Goal: Task Accomplishment & Management: Manage account settings

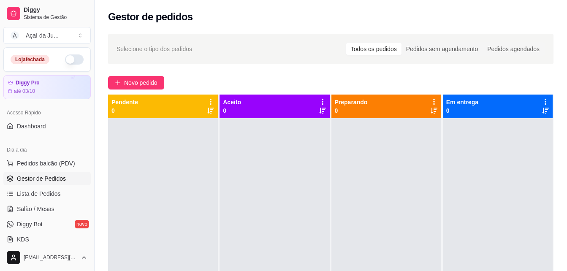
click at [75, 61] on button "button" at bounding box center [74, 59] width 19 height 10
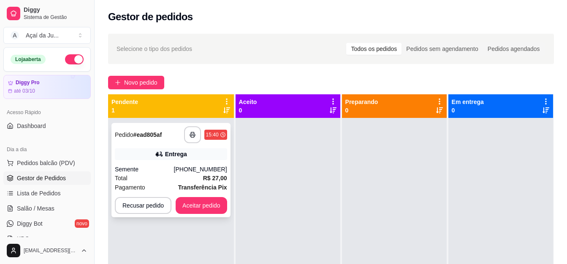
click at [195, 167] on div "[PHONE_NUMBER]" at bounding box center [200, 169] width 53 height 8
click at [210, 210] on button "Aceitar pedido" at bounding box center [200, 205] width 51 height 17
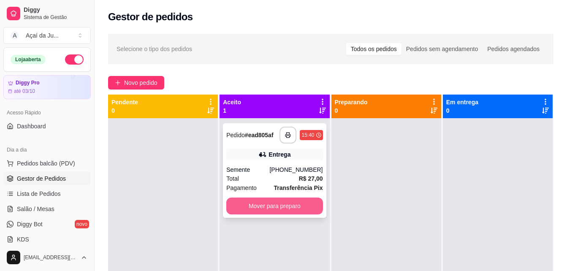
click at [250, 205] on button "Mover para preparo" at bounding box center [274, 205] width 96 height 17
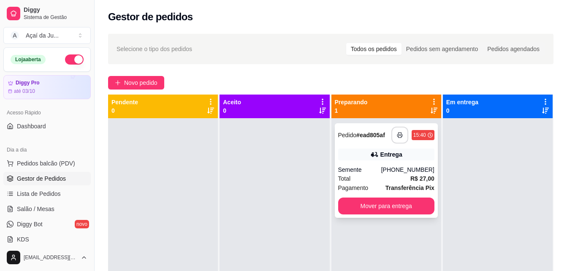
click at [398, 137] on icon "button" at bounding box center [400, 135] width 6 height 6
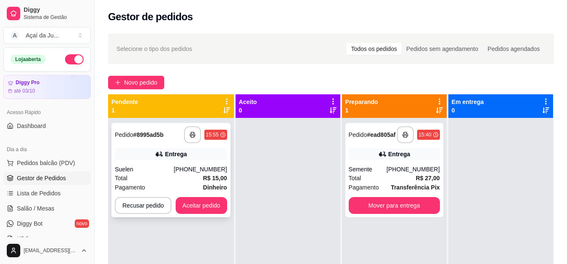
click at [200, 172] on div "[PHONE_NUMBER]" at bounding box center [200, 169] width 53 height 8
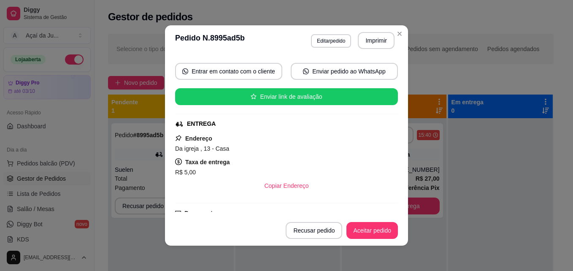
scroll to position [84, 0]
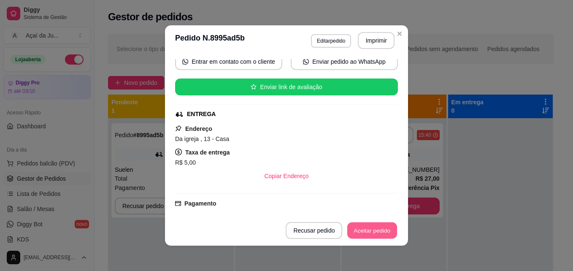
click at [385, 233] on button "Aceitar pedido" at bounding box center [372, 230] width 50 height 16
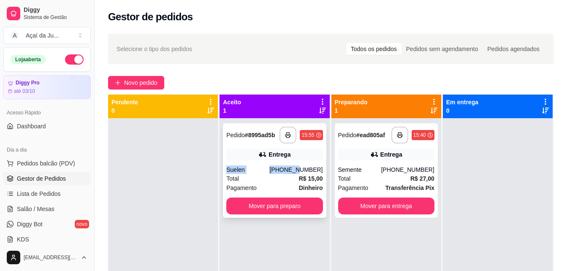
drag, startPoint x: 297, startPoint y: 156, endPoint x: 297, endPoint y: 161, distance: 5.1
click at [297, 161] on div "**********" at bounding box center [274, 170] width 103 height 94
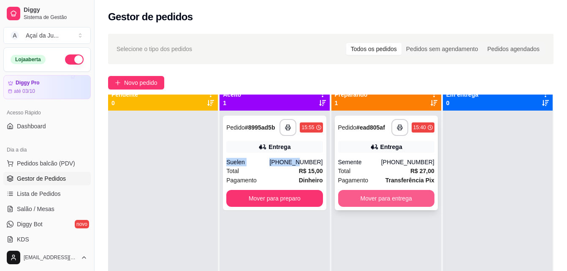
scroll to position [0, 0]
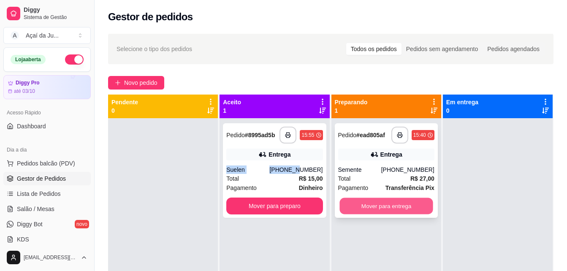
click at [352, 207] on button "Mover para entrega" at bounding box center [385, 206] width 93 height 16
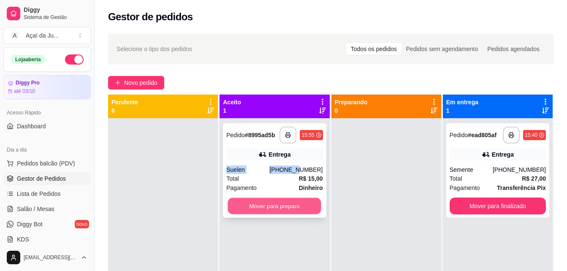
click at [274, 208] on button "Mover para preparo" at bounding box center [274, 206] width 93 height 16
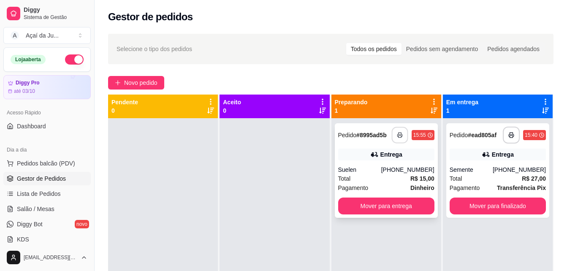
click at [391, 132] on button "button" at bounding box center [399, 135] width 16 height 16
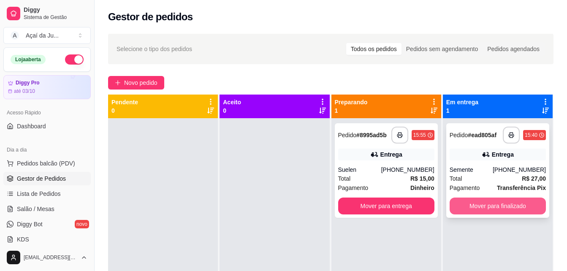
click at [490, 202] on button "Mover para finalizado" at bounding box center [497, 205] width 96 height 17
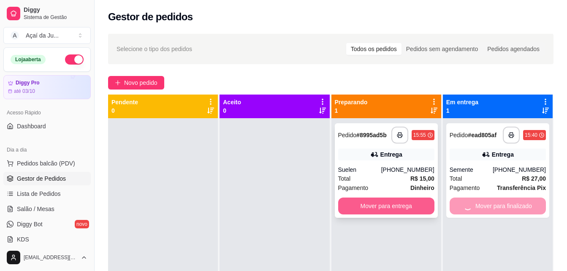
click at [406, 204] on button "Mover para entrega" at bounding box center [386, 205] width 96 height 17
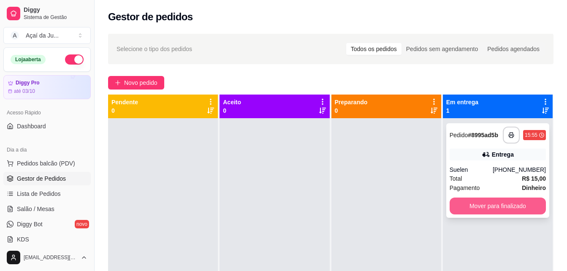
click at [459, 202] on button "Mover para finalizado" at bounding box center [497, 205] width 96 height 17
